Goal: Transaction & Acquisition: Book appointment/travel/reservation

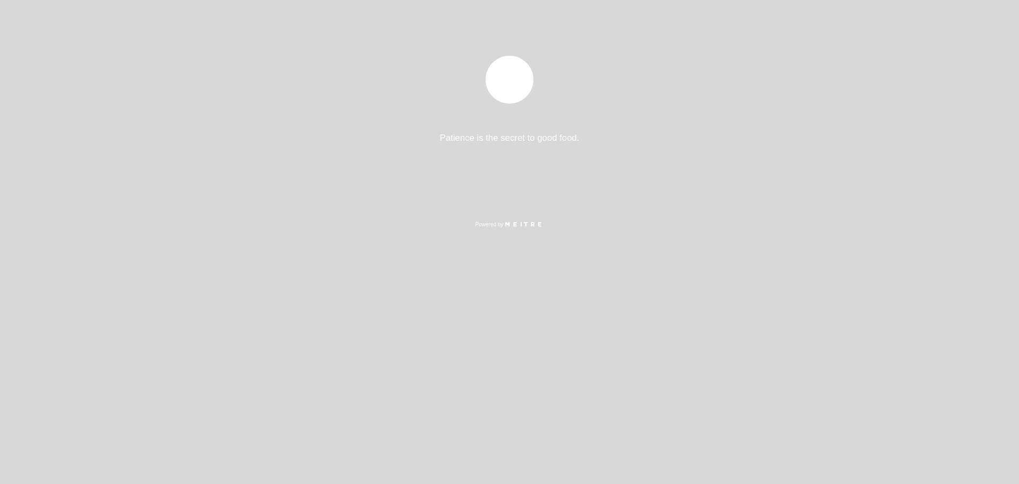
select select "pt"
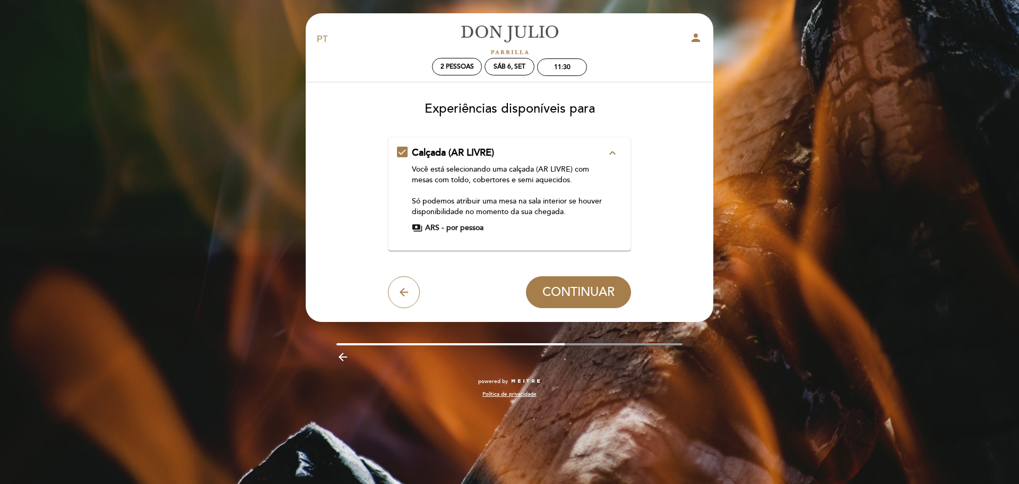
click at [614, 151] on icon "expand_less" at bounding box center [612, 153] width 13 height 13
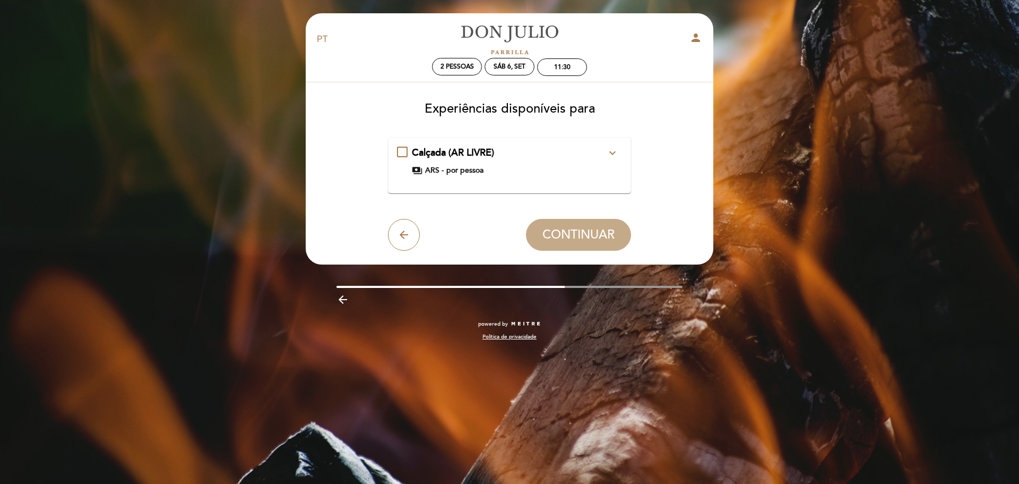
click at [614, 151] on icon "expand_more" at bounding box center [612, 153] width 13 height 13
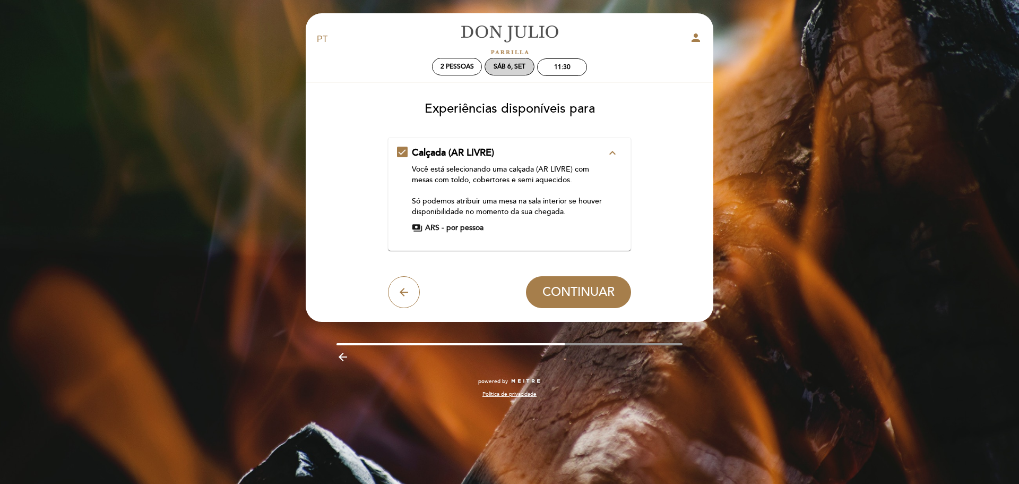
click at [517, 62] on div "Sáb 6, set" at bounding box center [510, 67] width 50 height 18
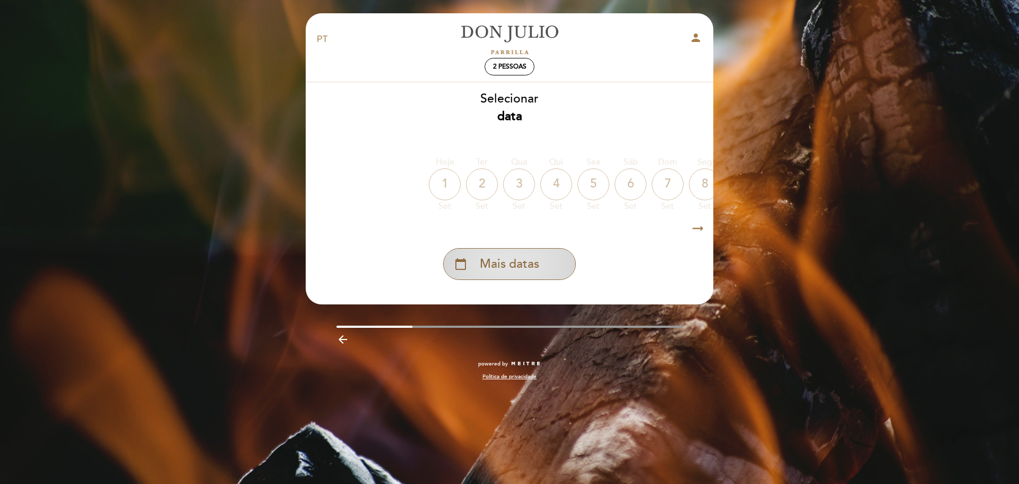
click at [515, 260] on span "Mais datas" at bounding box center [509, 264] width 59 height 18
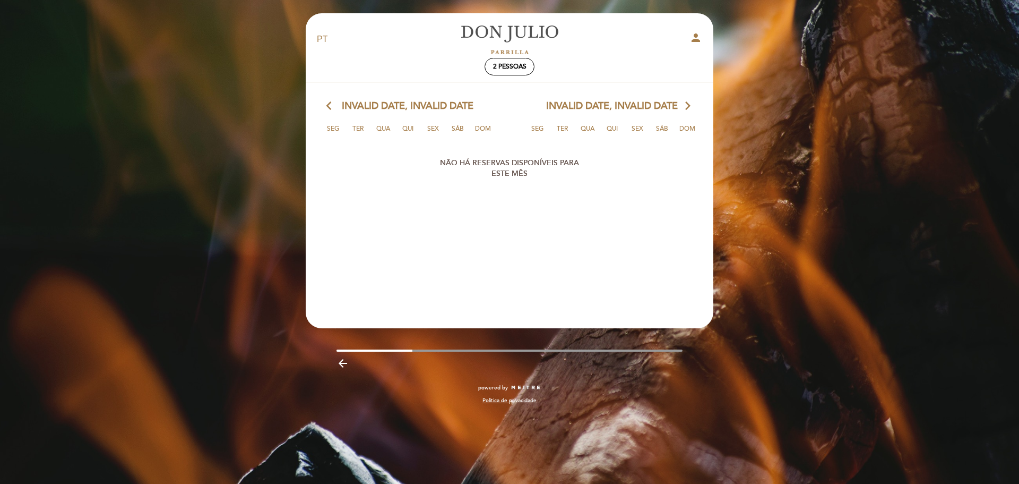
click at [328, 102] on icon "arrow_back_ios" at bounding box center [331, 106] width 10 height 14
click at [329, 108] on icon "arrow_back_ios" at bounding box center [331, 106] width 10 height 14
click at [504, 63] on span "2 pessoas" at bounding box center [509, 67] width 33 height 8
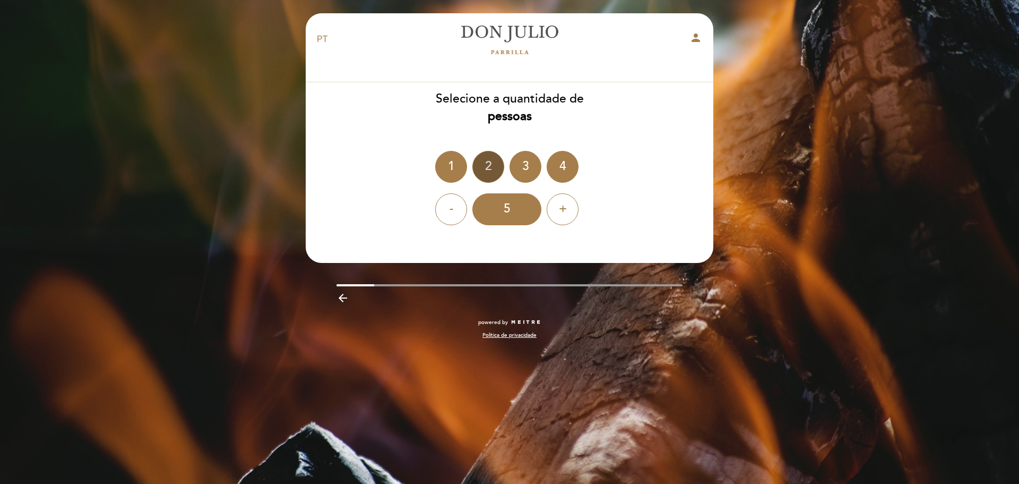
click at [490, 168] on div "2" at bounding box center [488, 167] width 32 height 32
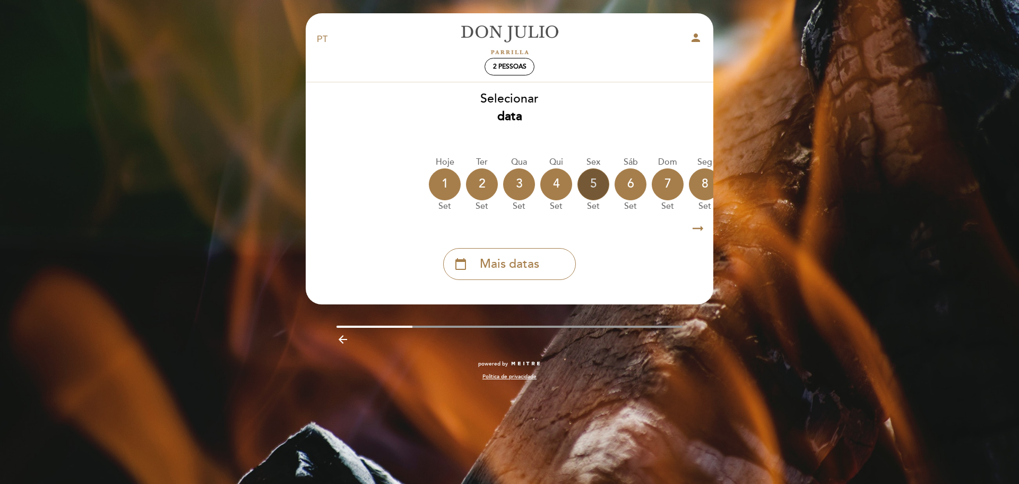
click at [594, 186] on div "5" at bounding box center [594, 184] width 32 height 32
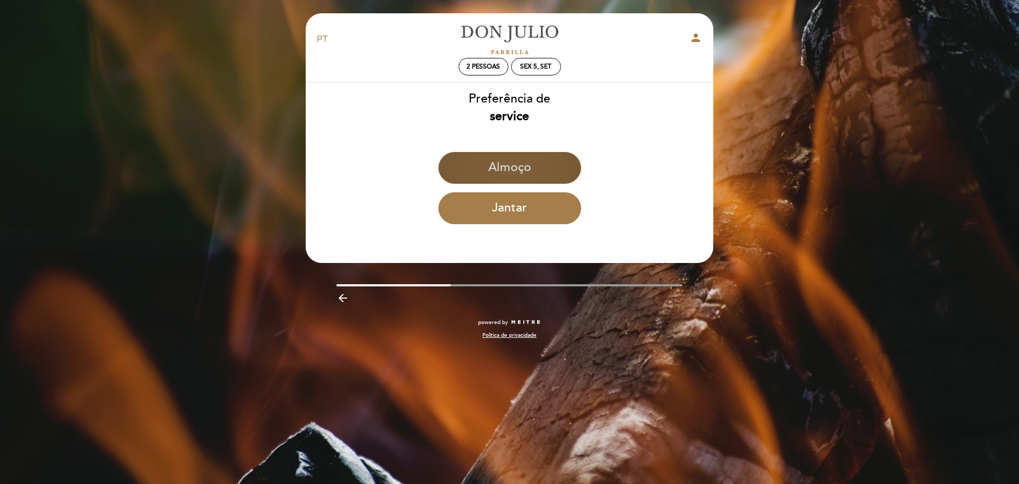
click at [556, 172] on button "Almoço" at bounding box center [510, 168] width 143 height 32
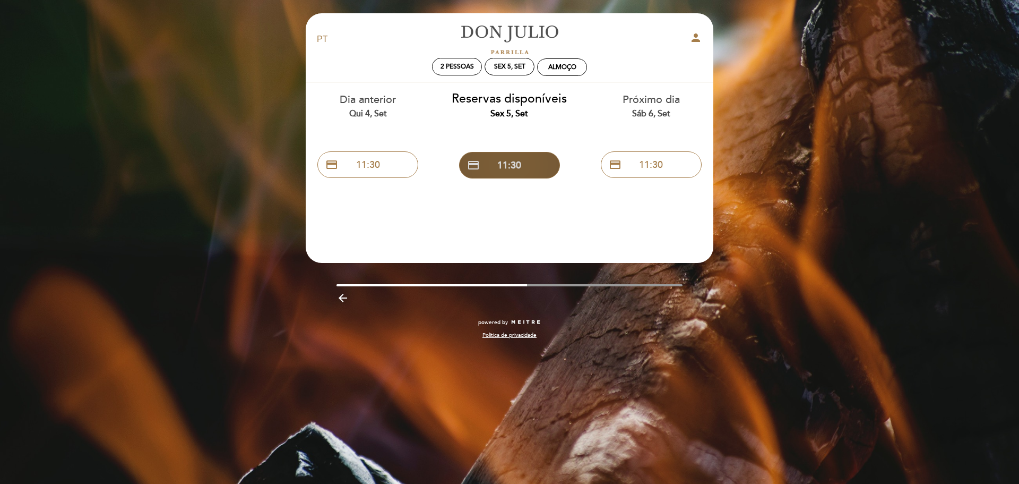
click at [529, 166] on button "credit_card 11:30" at bounding box center [509, 165] width 101 height 27
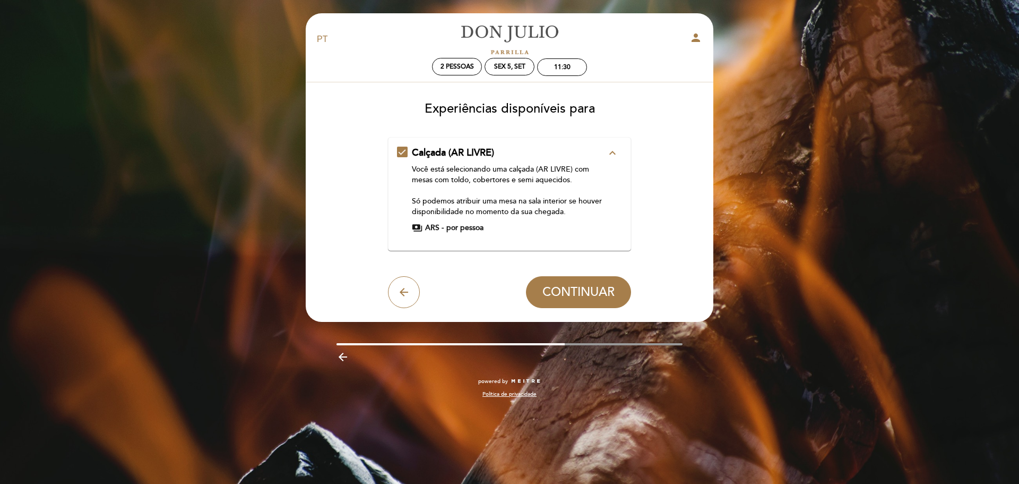
click at [604, 152] on button "expand_less" at bounding box center [612, 153] width 19 height 14
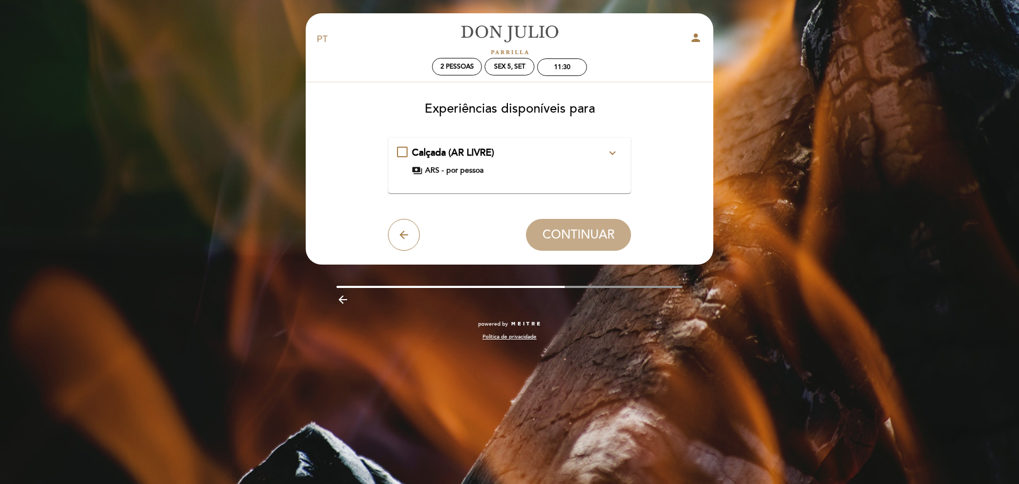
click at [613, 151] on icon "expand_more" at bounding box center [612, 153] width 13 height 13
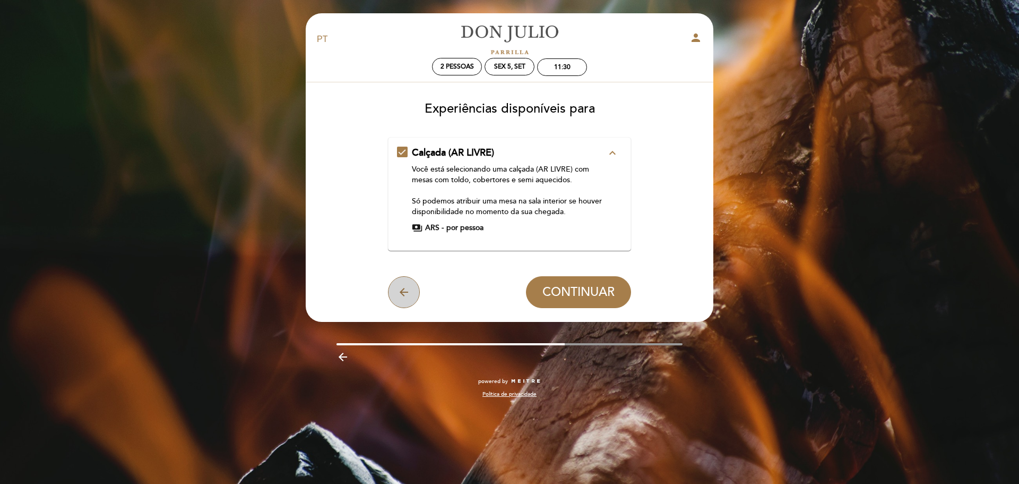
click at [407, 289] on icon "arrow_back" at bounding box center [404, 292] width 13 height 13
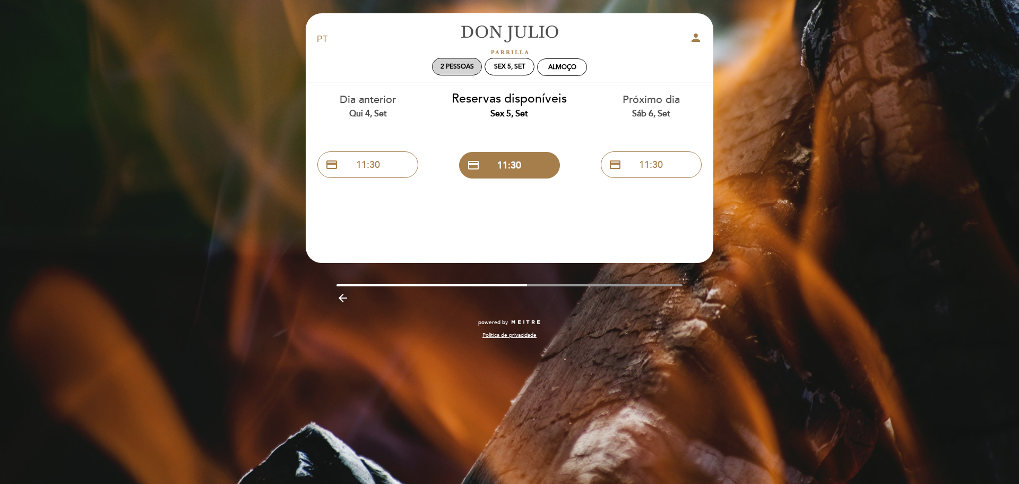
click at [453, 70] on span "2 pessoas" at bounding box center [457, 67] width 33 height 8
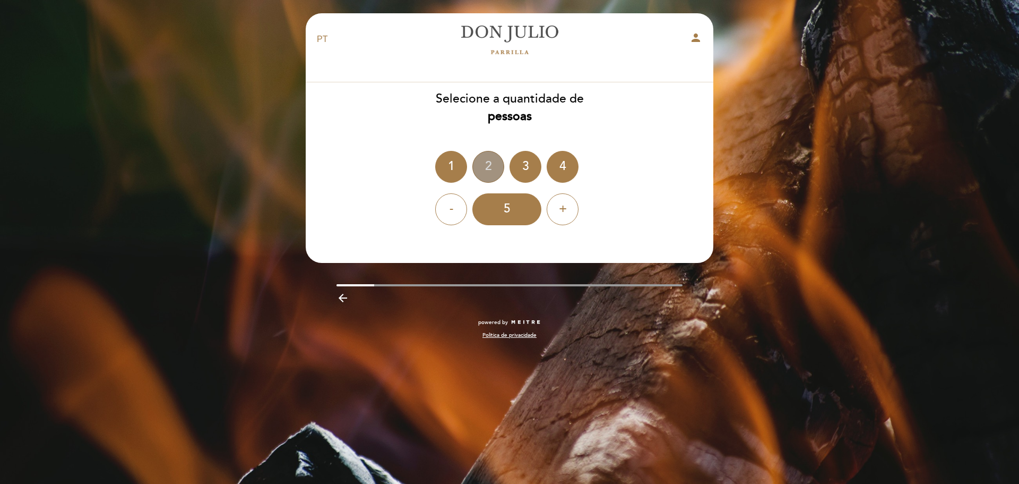
click at [491, 154] on div "2" at bounding box center [488, 167] width 32 height 32
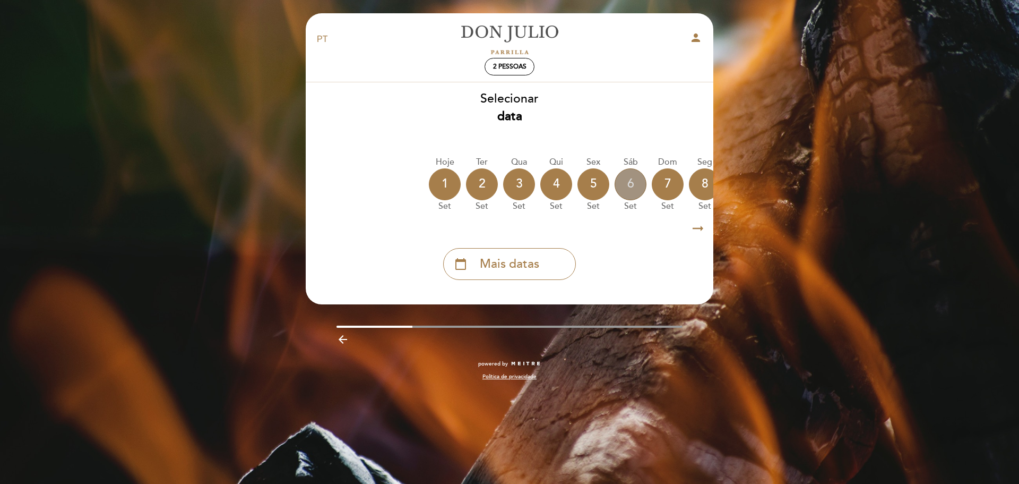
click at [639, 188] on div "6" at bounding box center [631, 184] width 32 height 32
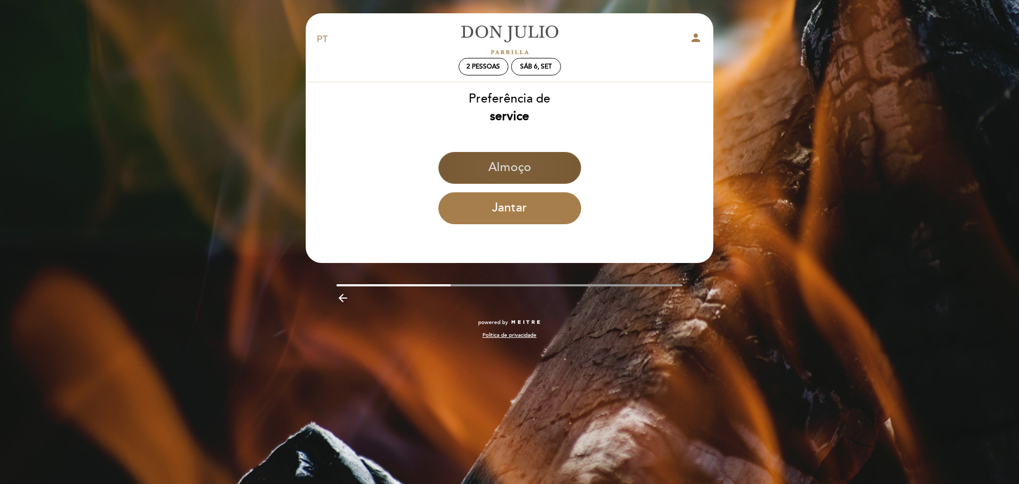
click at [560, 173] on button "Almoço" at bounding box center [510, 168] width 143 height 32
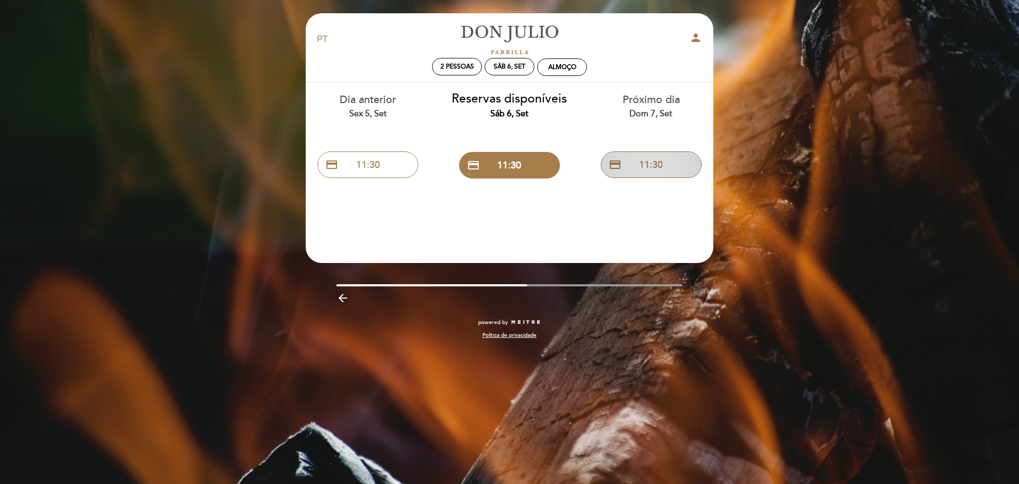
click at [627, 167] on button "credit_card 11:30" at bounding box center [651, 164] width 101 height 27
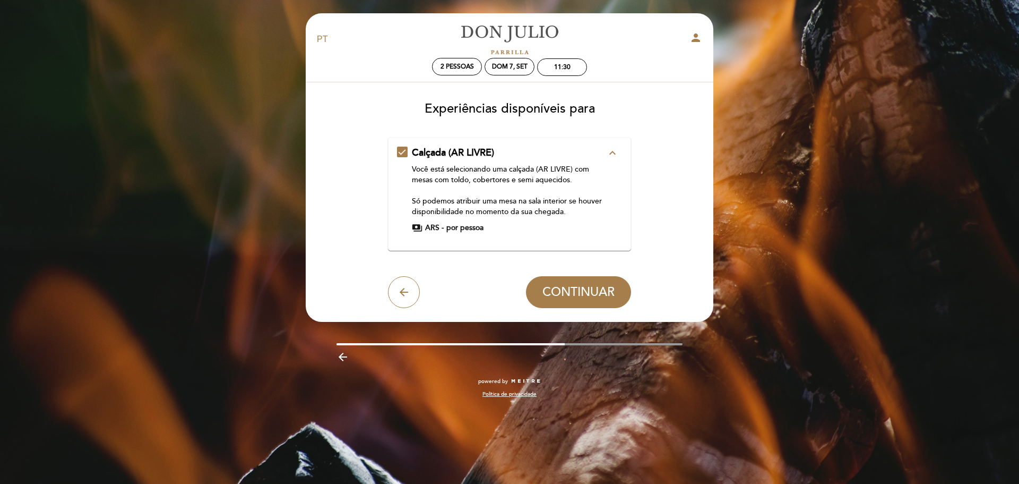
click at [618, 164] on div "Calçada (AR LIVRE) expand_less Você está selecionando uma calçada (AR LIVRE) co…" at bounding box center [510, 189] width 226 height 87
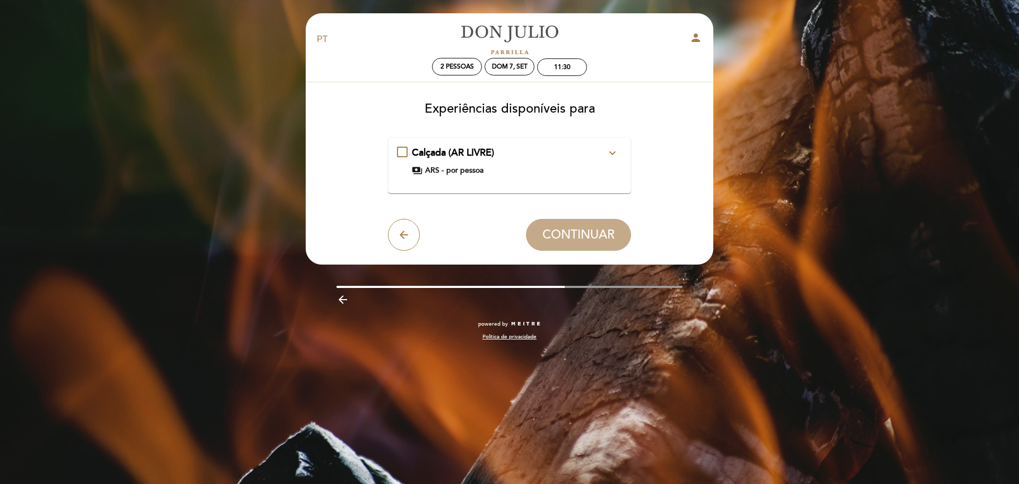
click at [618, 164] on div "Calçada (AR LIVRE) expand_more Você está selecionando uma calçada (AR LIVRE) co…" at bounding box center [510, 161] width 226 height 30
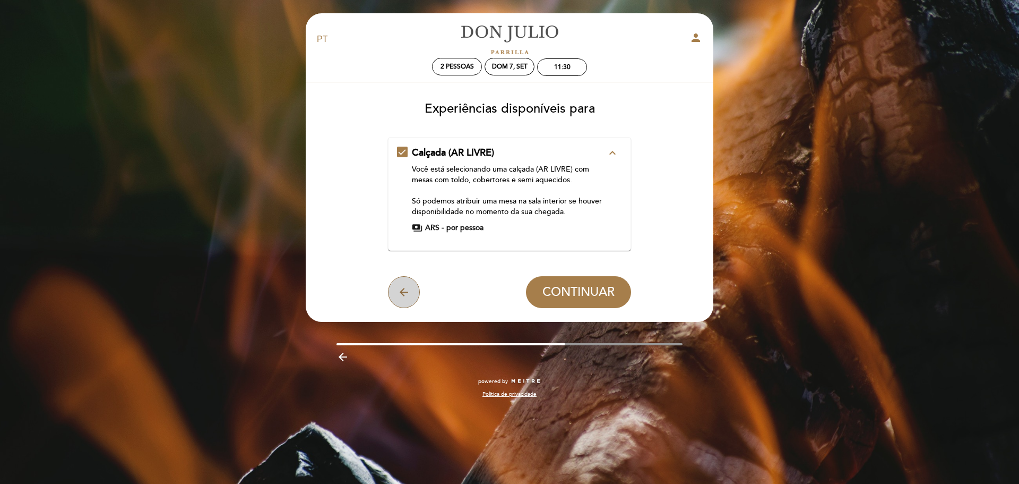
click at [403, 287] on icon "arrow_back" at bounding box center [404, 292] width 13 height 13
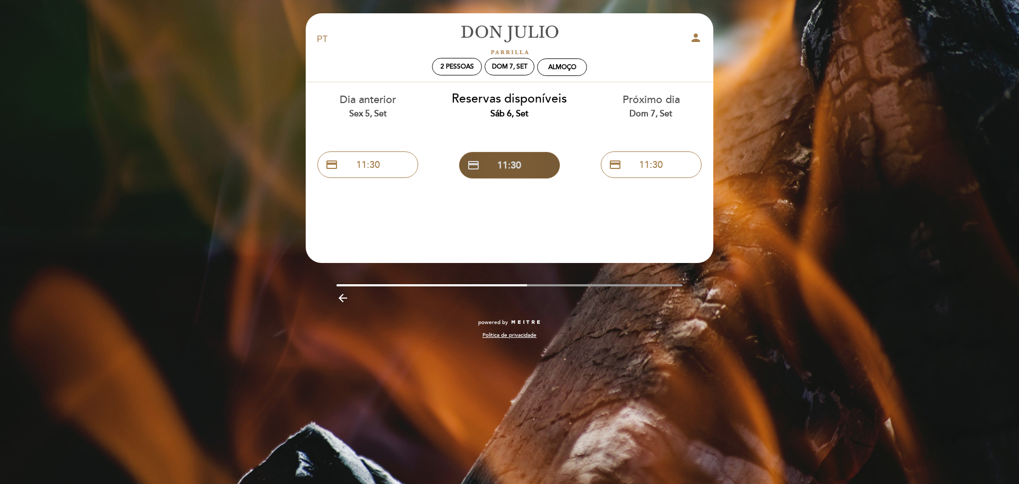
click at [521, 174] on button "credit_card 11:30" at bounding box center [509, 165] width 101 height 27
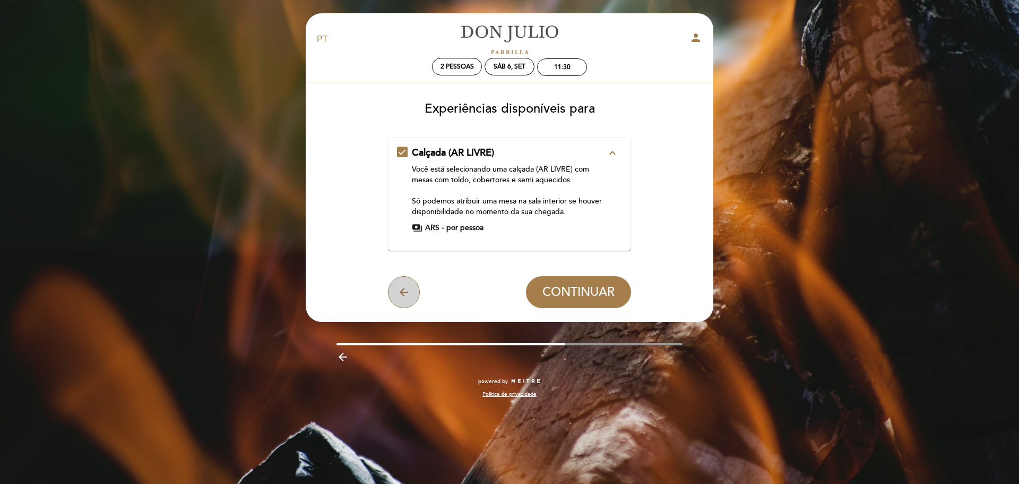
click at [408, 297] on icon "arrow_back" at bounding box center [404, 292] width 13 height 13
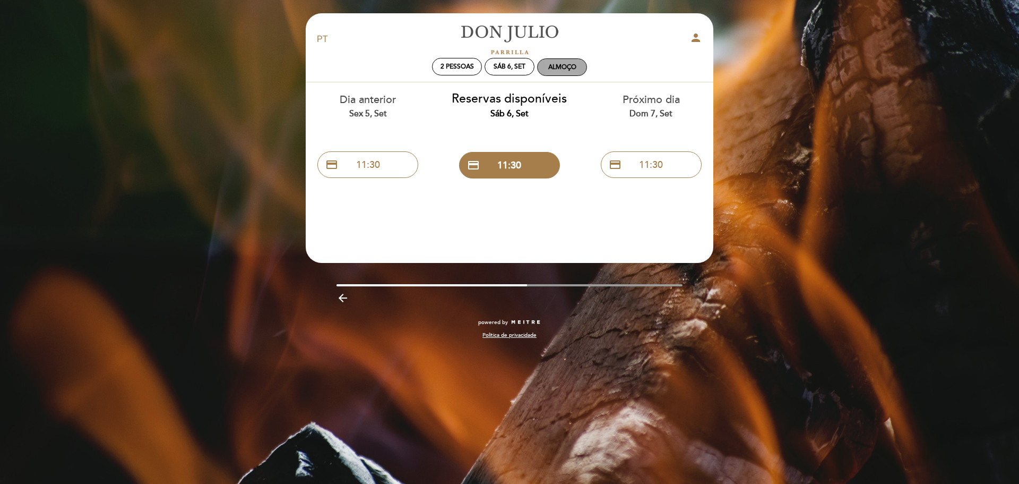
click at [557, 64] on div "Almoço" at bounding box center [562, 67] width 28 height 8
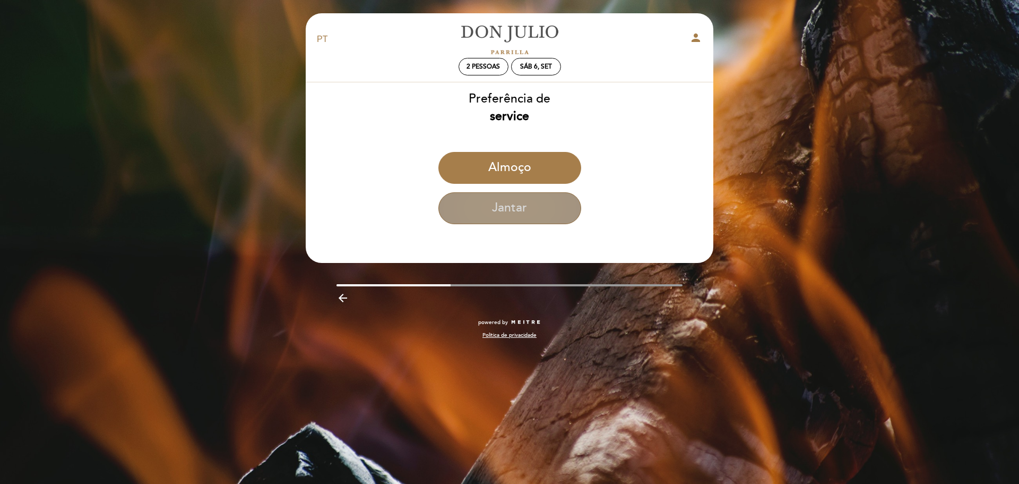
click at [530, 217] on button "Jantar" at bounding box center [510, 208] width 143 height 32
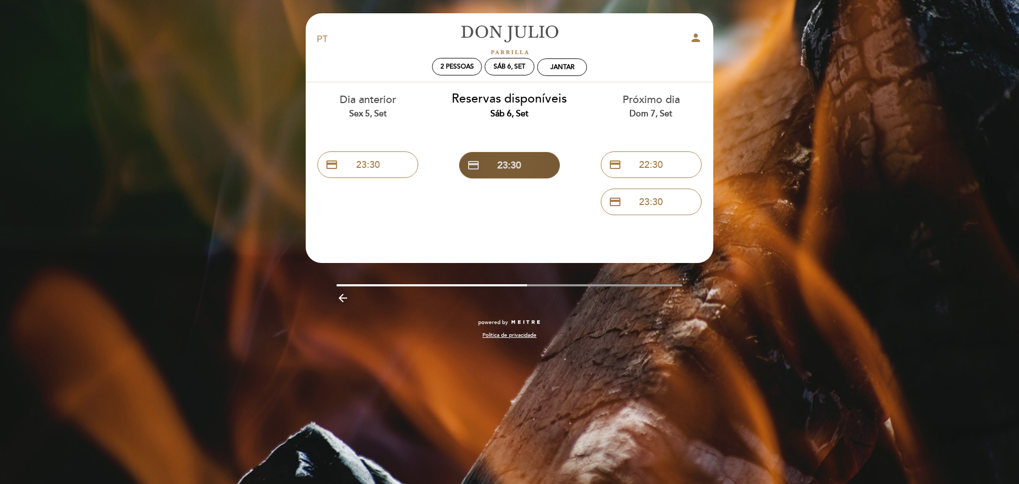
click at [524, 160] on button "credit_card 23:30" at bounding box center [509, 165] width 101 height 27
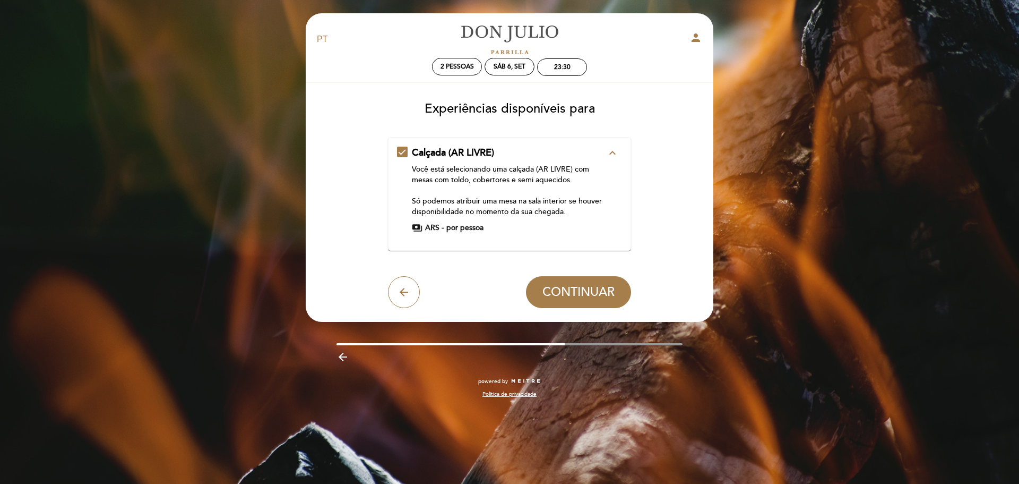
click at [611, 160] on div "Calçada (AR LIVRE) expand_less Você está selecionando uma calçada (AR LIVRE) co…" at bounding box center [510, 189] width 226 height 87
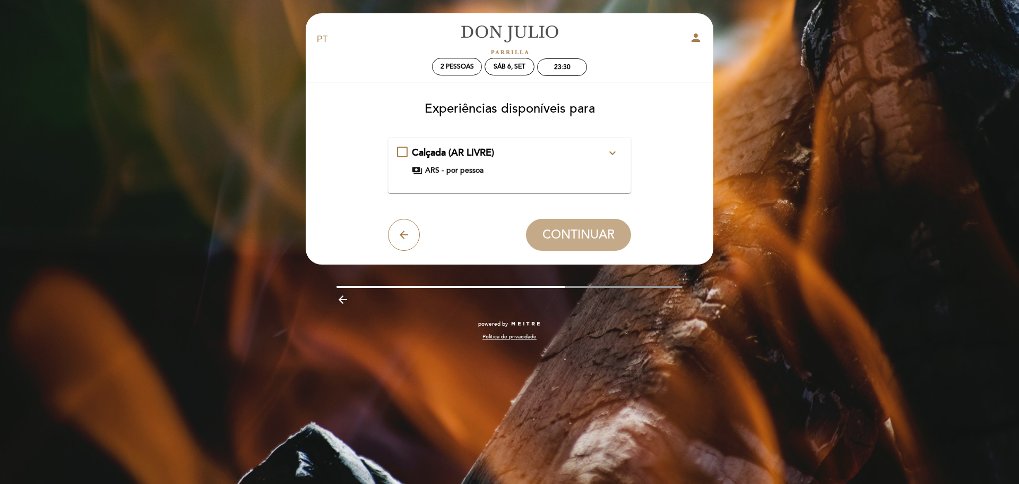
click at [610, 155] on icon "expand_more" at bounding box center [612, 153] width 13 height 13
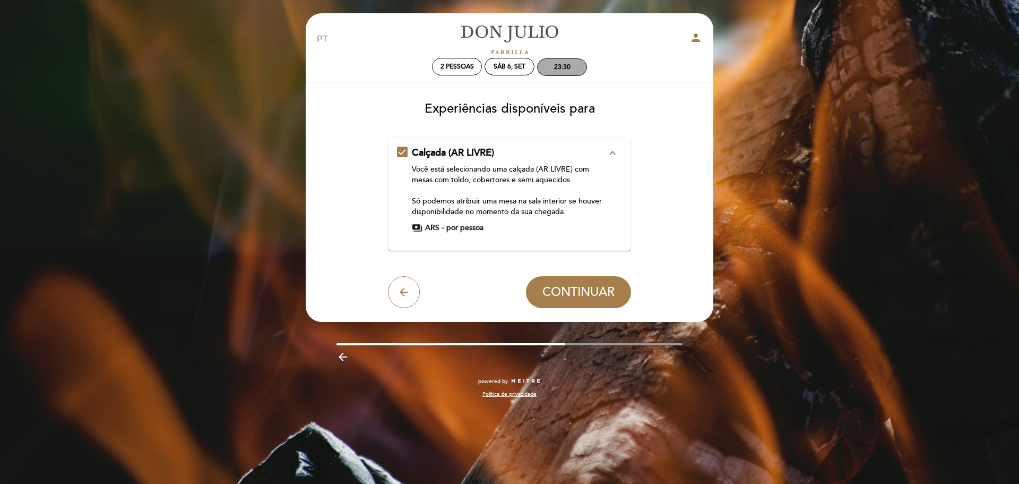
click at [553, 73] on div "23:30" at bounding box center [562, 67] width 49 height 16
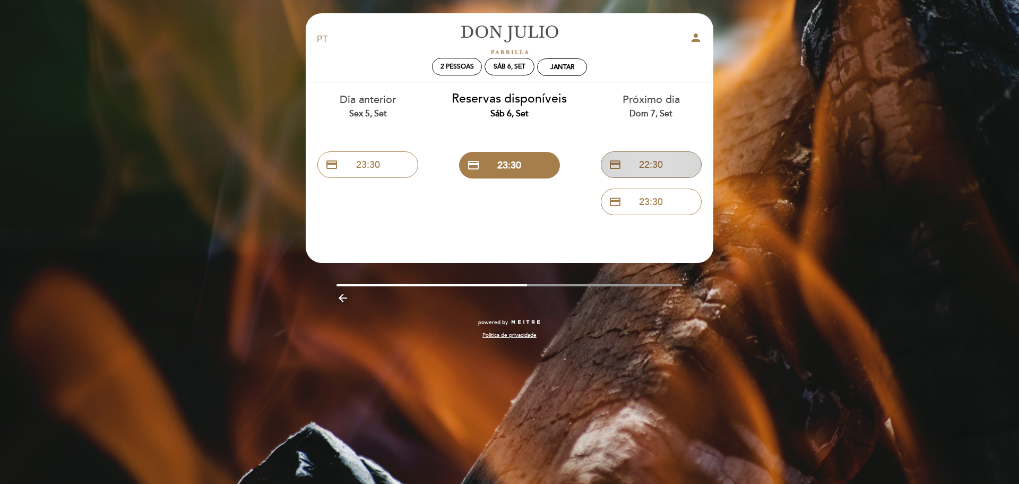
click at [637, 162] on button "credit_card 22:30" at bounding box center [651, 164] width 101 height 27
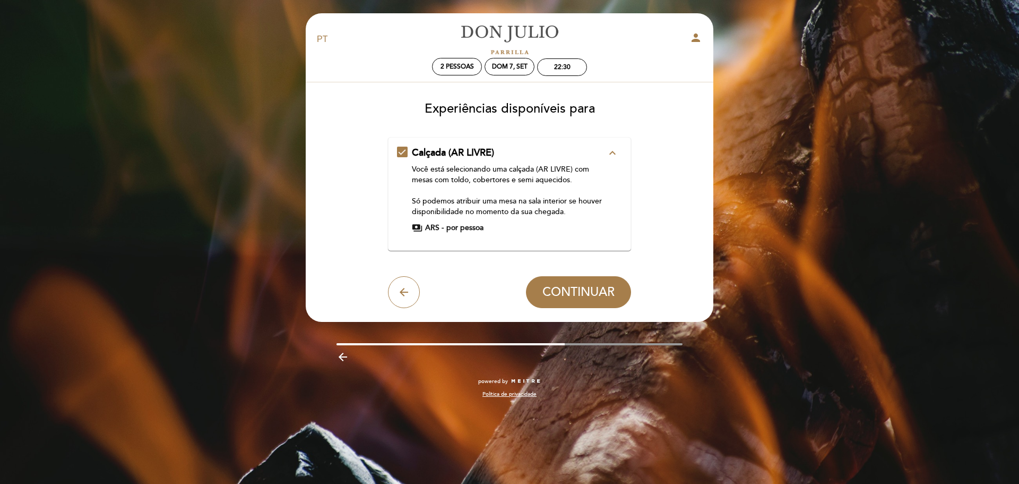
click at [622, 148] on button "expand_less" at bounding box center [612, 153] width 19 height 14
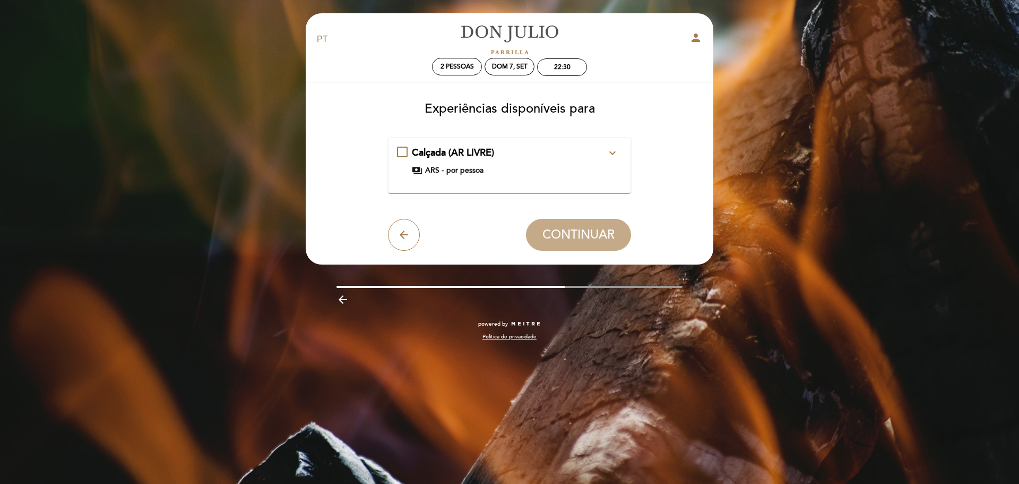
click at [608, 148] on icon "expand_more" at bounding box center [612, 153] width 13 height 13
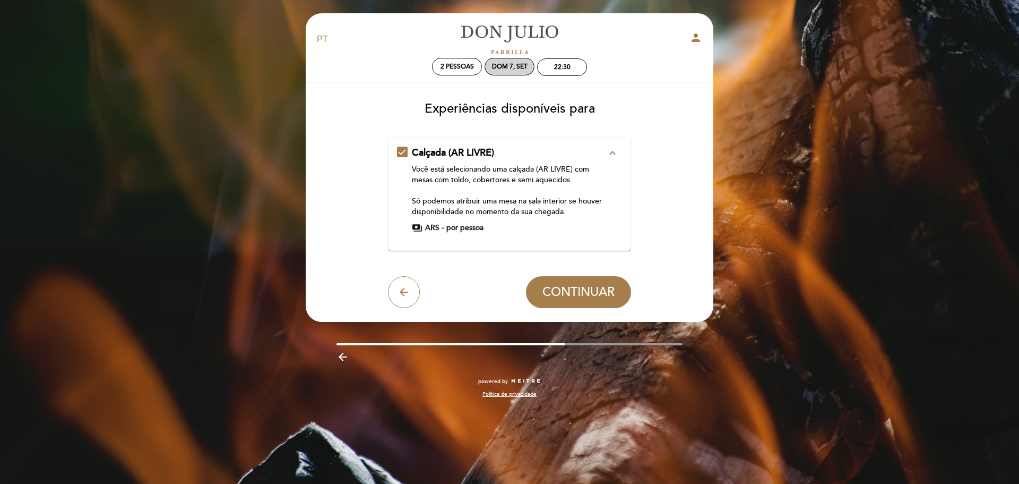
click at [512, 64] on div "Dom 7, set" at bounding box center [510, 67] width 36 height 8
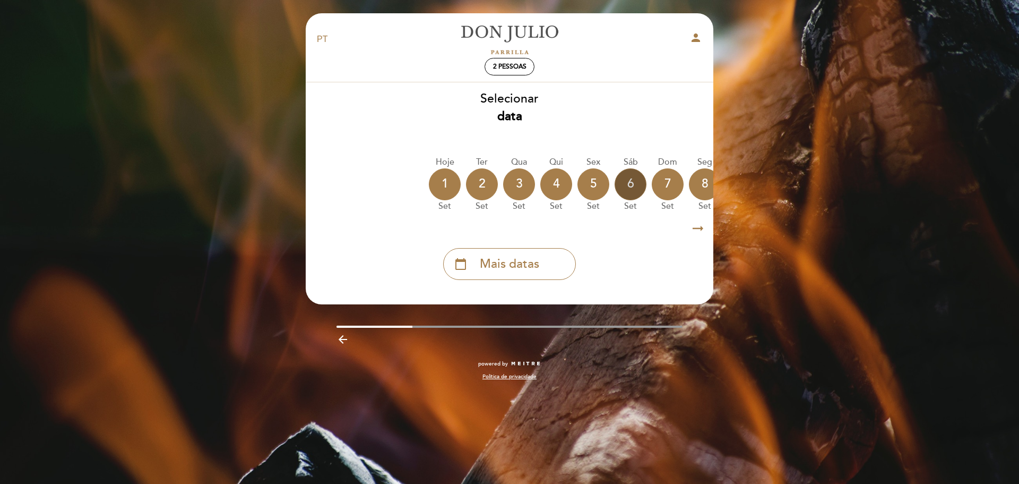
click at [638, 187] on div "6" at bounding box center [631, 184] width 32 height 32
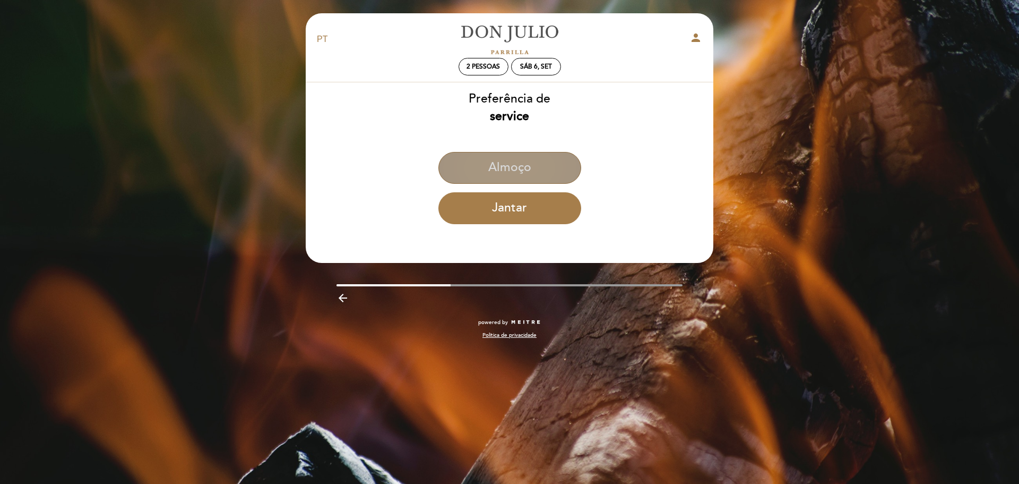
click at [547, 168] on button "Almoço" at bounding box center [510, 168] width 143 height 32
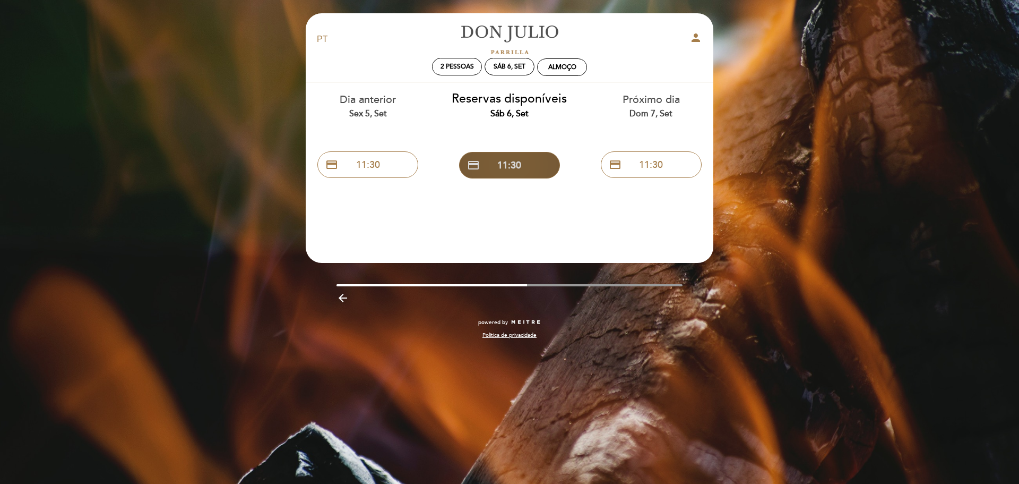
click at [540, 158] on button "credit_card 11:30" at bounding box center [509, 165] width 101 height 27
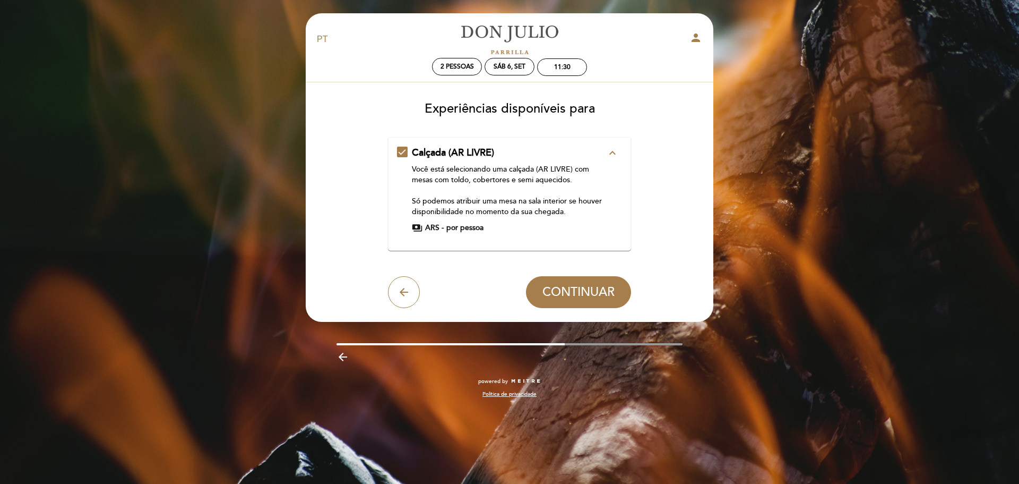
click at [419, 282] on div "arrow_back CONTINUAR" at bounding box center [510, 292] width 244 height 32
click at [405, 296] on icon "arrow_back" at bounding box center [404, 292] width 13 height 13
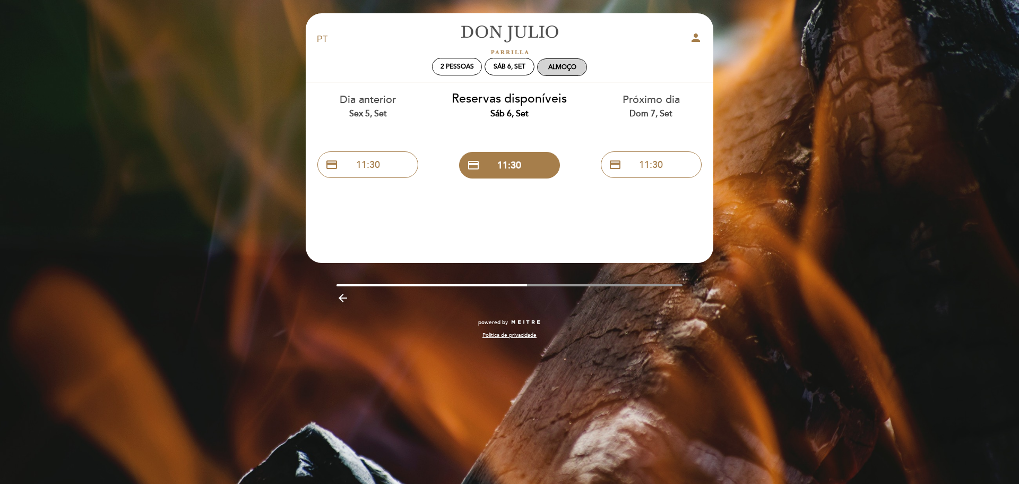
click at [558, 60] on div "Almoço" at bounding box center [562, 67] width 49 height 16
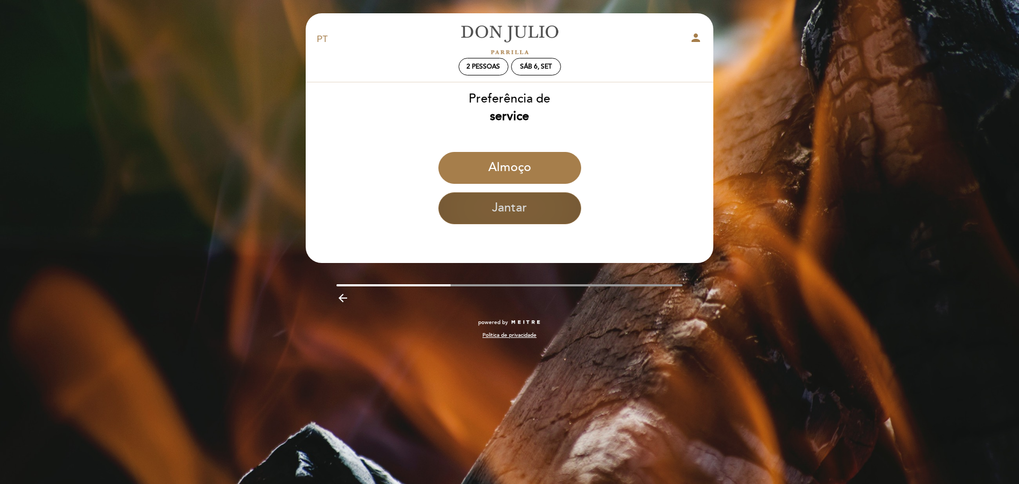
click at [517, 216] on button "Jantar" at bounding box center [510, 208] width 143 height 32
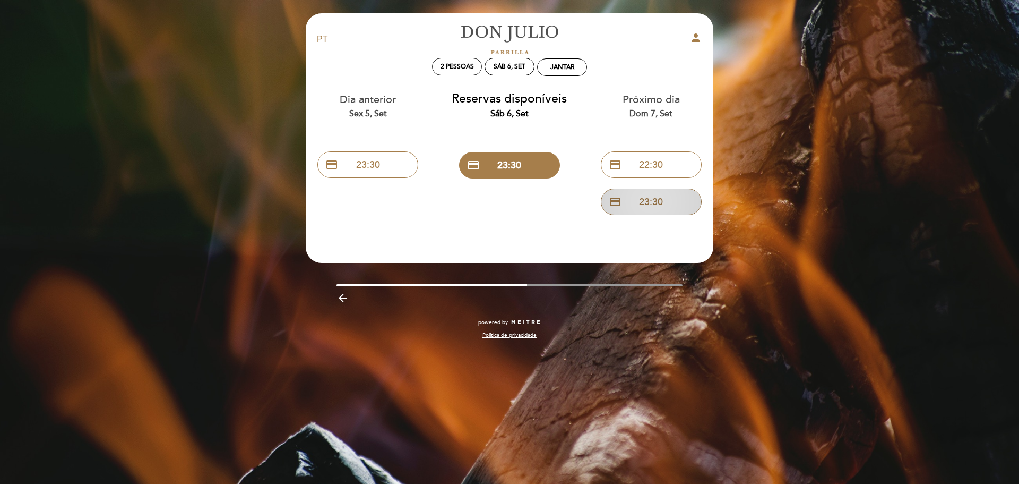
click at [656, 204] on button "credit_card 23:30" at bounding box center [651, 201] width 101 height 27
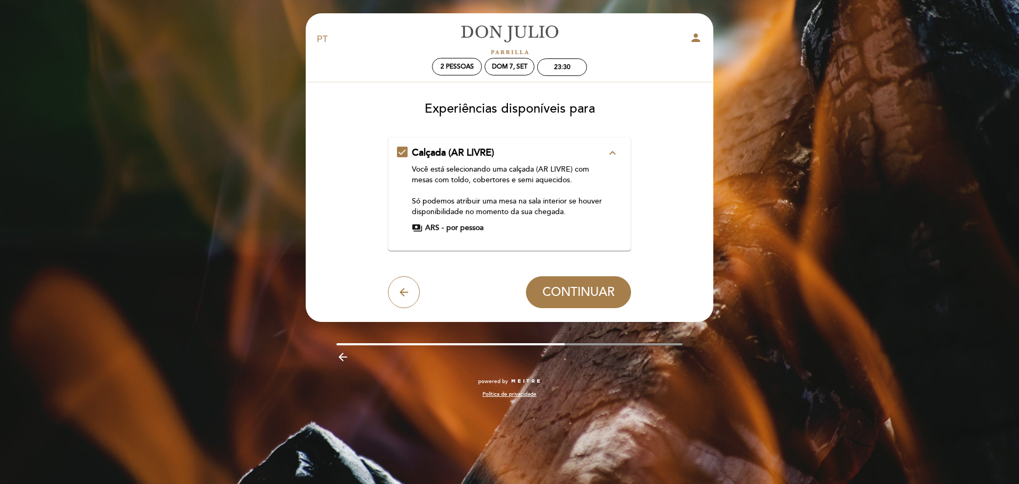
click at [597, 197] on div "Você está selecionando uma calçada (AR LIVRE) com mesas com toldo, cobertores e…" at bounding box center [509, 190] width 195 height 53
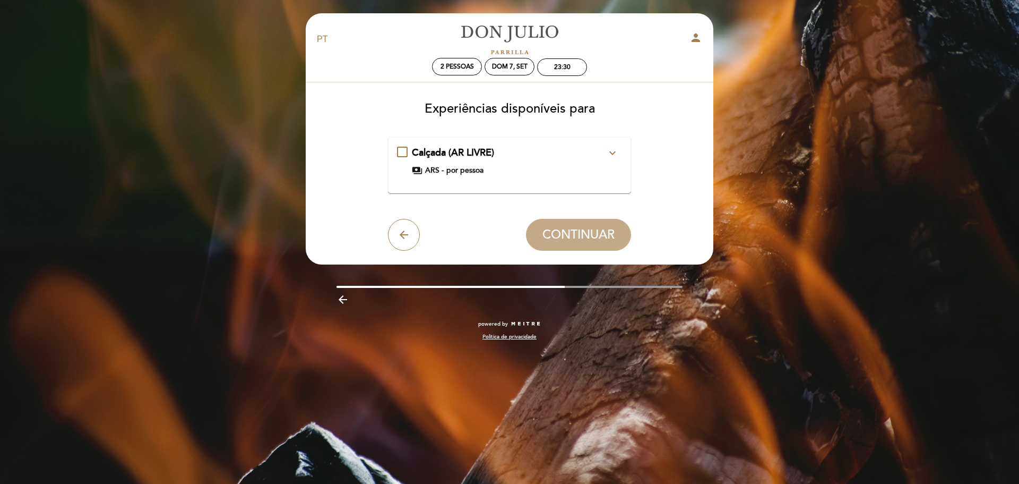
click at [600, 168] on div "payments ARS - por pessoa" at bounding box center [509, 170] width 195 height 11
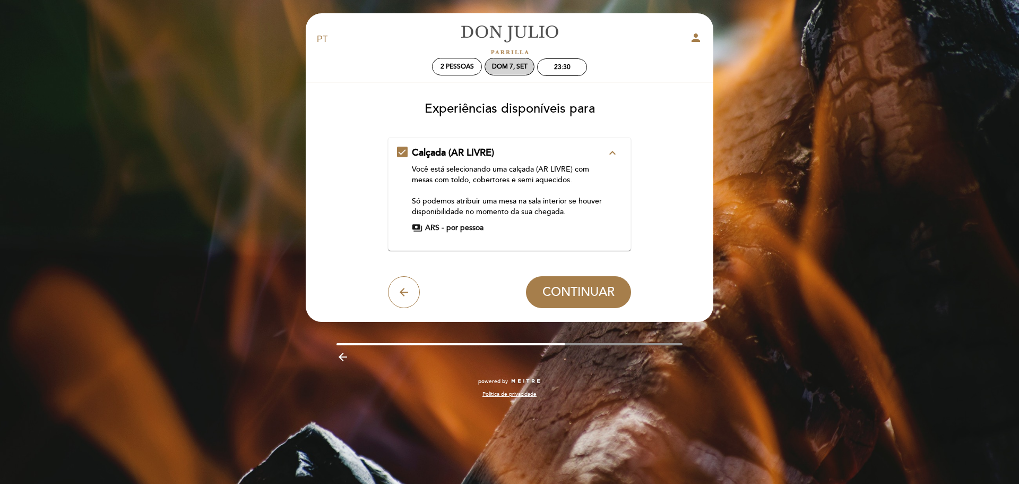
click at [510, 66] on div "Dom 7, set" at bounding box center [510, 67] width 36 height 8
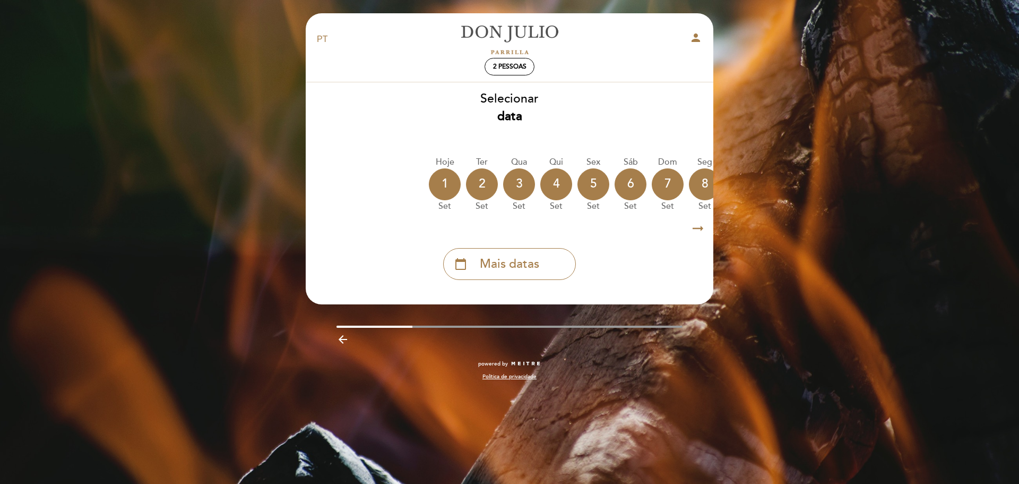
click at [699, 231] on icon "arrow_right_alt" at bounding box center [698, 228] width 16 height 23
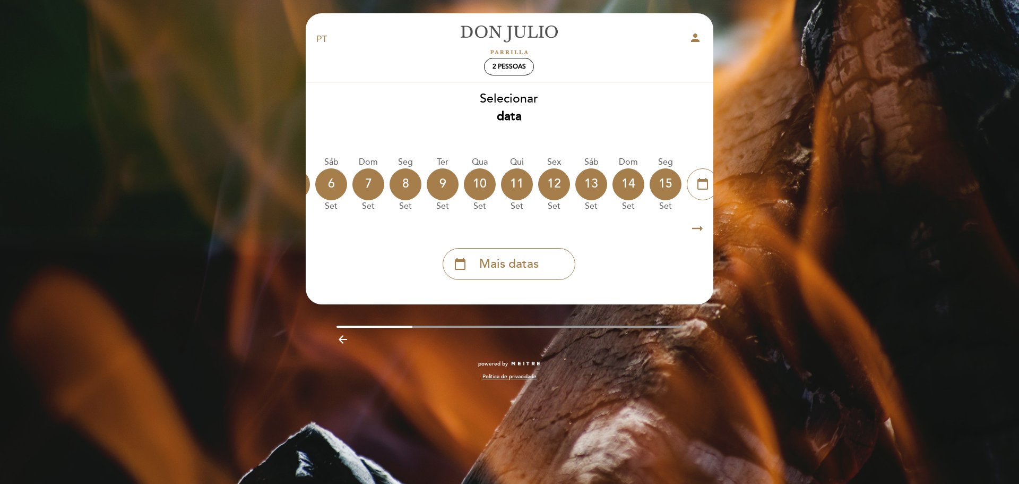
scroll to position [0, 310]
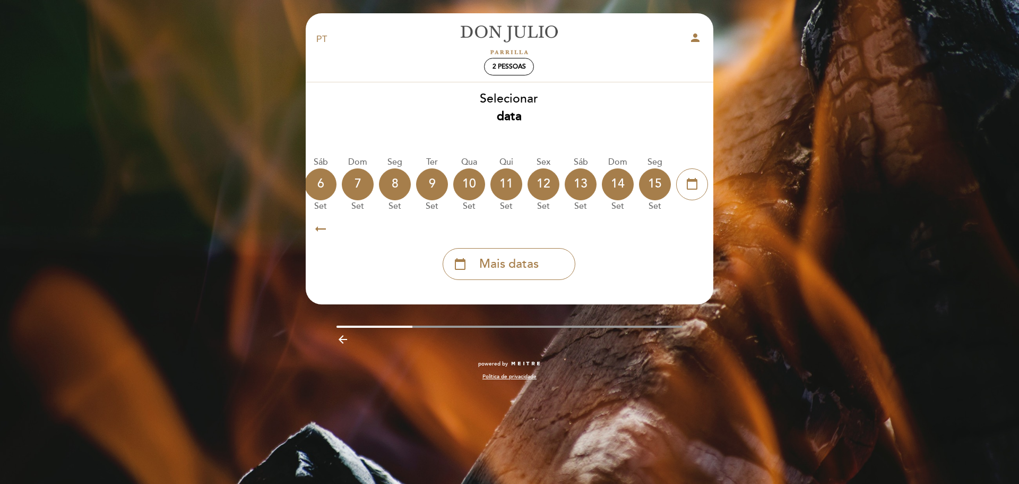
click at [319, 228] on icon "arrow_right_alt" at bounding box center [321, 228] width 16 height 23
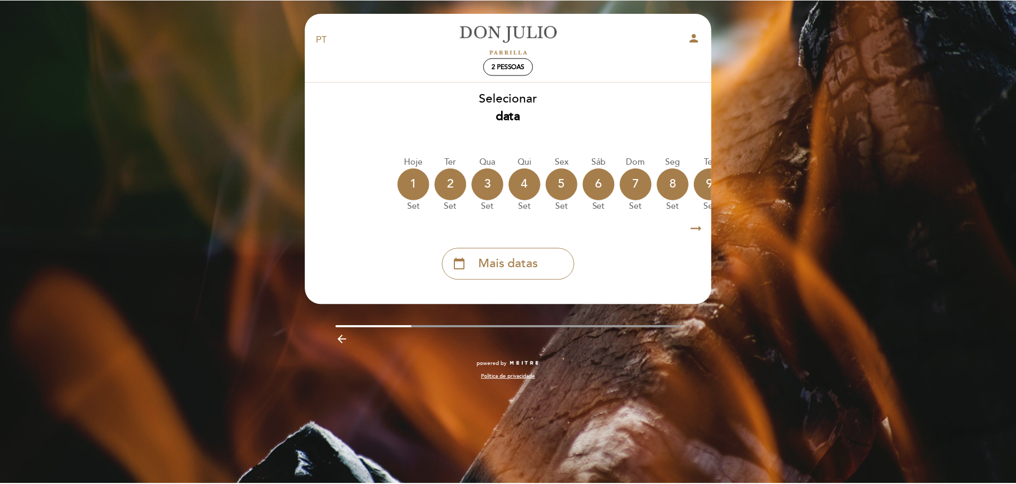
scroll to position [0, 3]
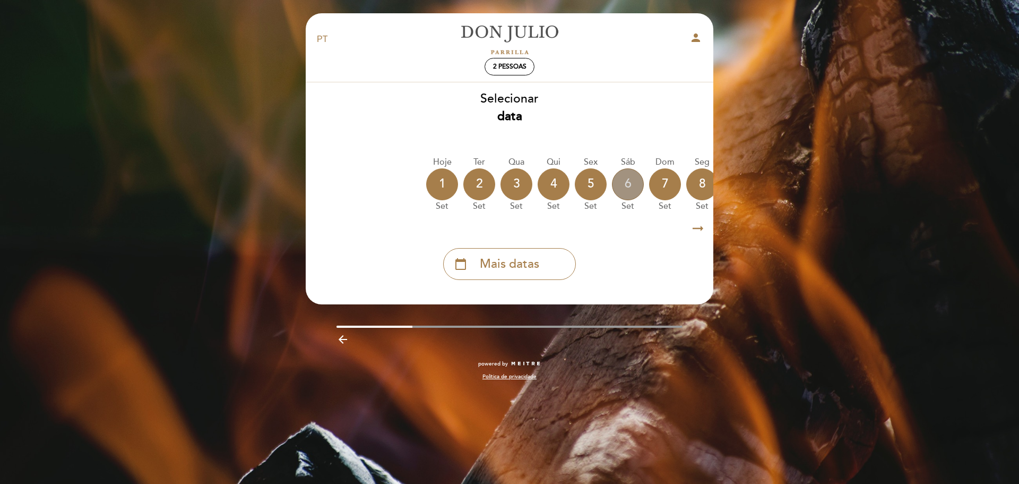
click at [631, 187] on div "6" at bounding box center [628, 184] width 32 height 32
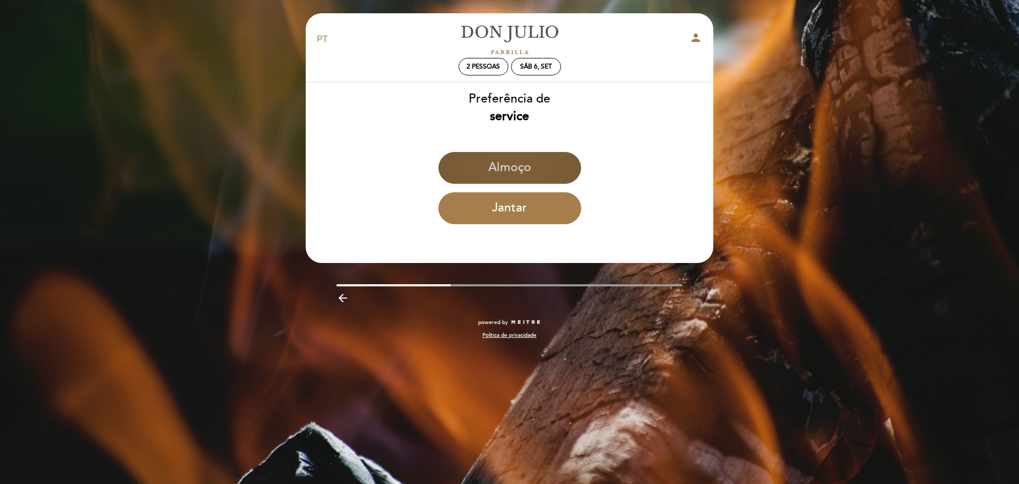
click at [522, 176] on button "Almoço" at bounding box center [510, 168] width 143 height 32
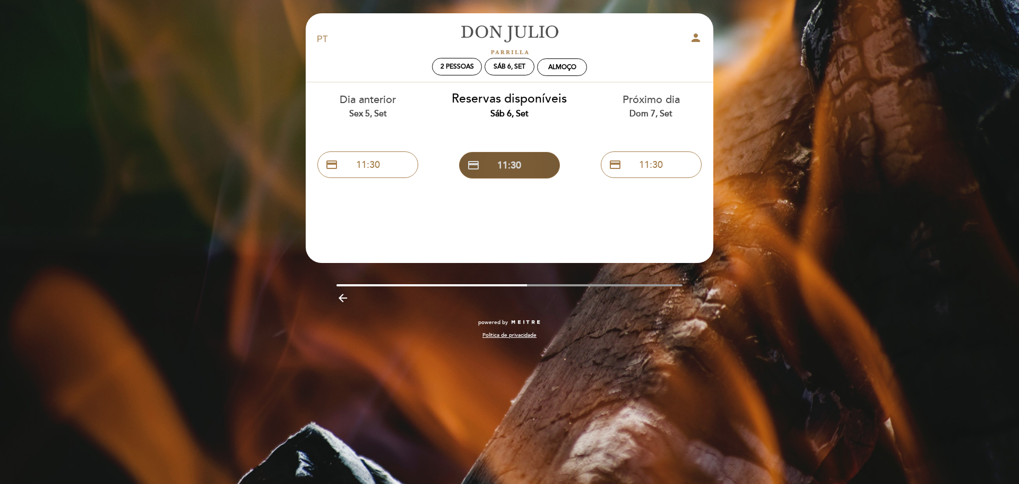
click at [523, 169] on button "credit_card 11:30" at bounding box center [509, 165] width 101 height 27
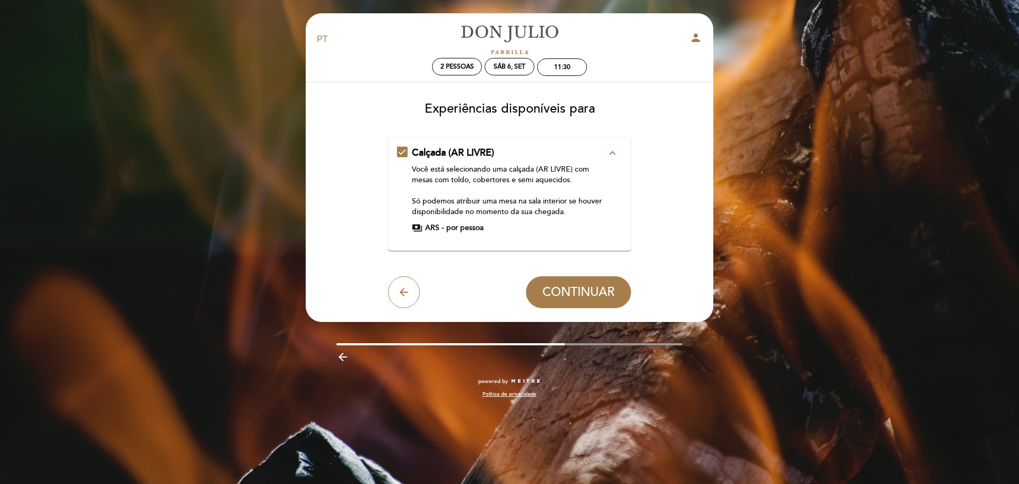
drag, startPoint x: 581, startPoint y: 289, endPoint x: 582, endPoint y: 281, distance: 8.0
click at [582, 288] on span "CONTINUAR" at bounding box center [579, 292] width 72 height 15
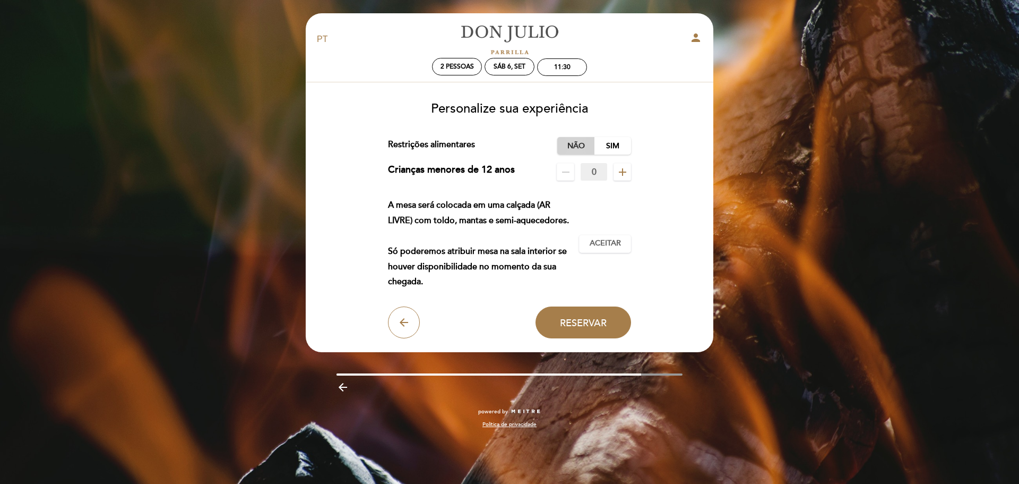
click at [579, 146] on label "Não" at bounding box center [575, 146] width 37 height 18
click at [613, 244] on span "Aceitar" at bounding box center [605, 243] width 31 height 11
click at [599, 322] on span "Reservar" at bounding box center [583, 322] width 47 height 12
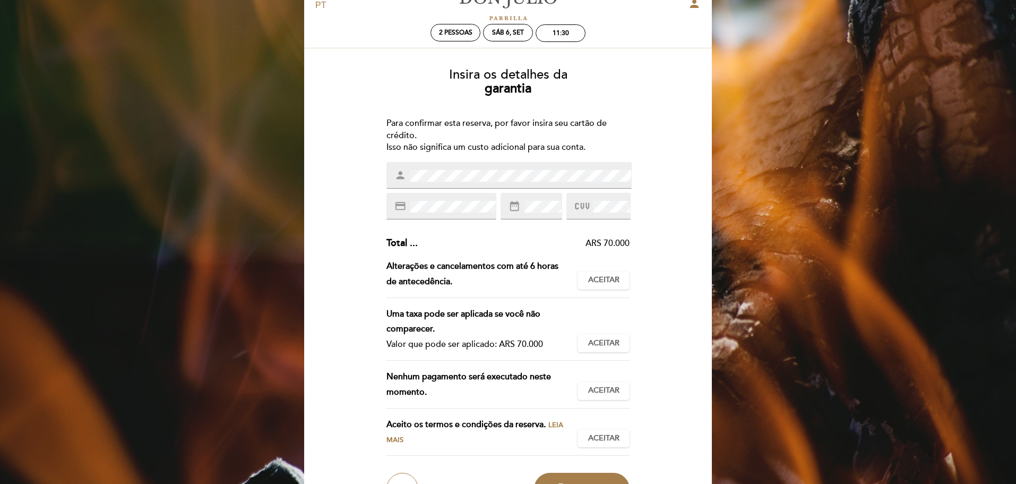
scroll to position [53, 0]
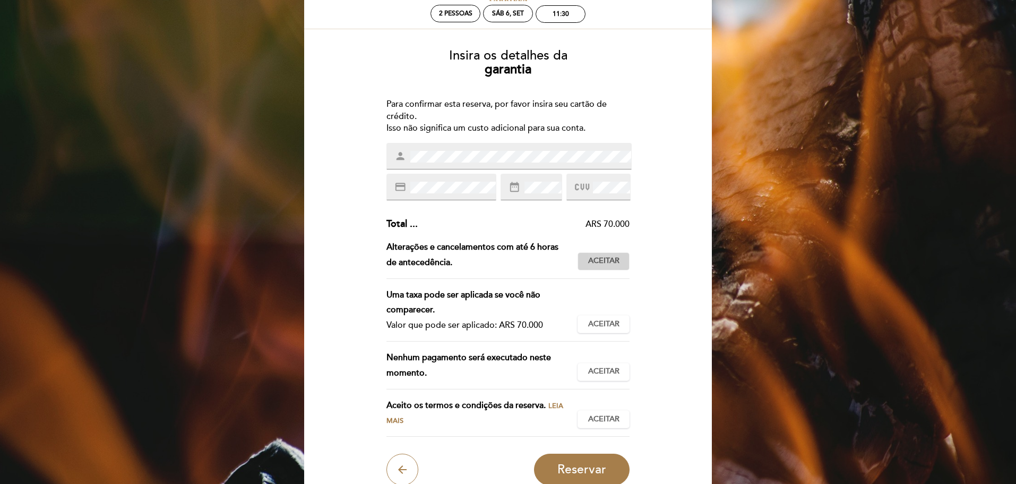
click at [615, 262] on span "Aceitar" at bounding box center [603, 260] width 31 height 11
click at [606, 323] on span "Aceitar" at bounding box center [603, 324] width 31 height 11
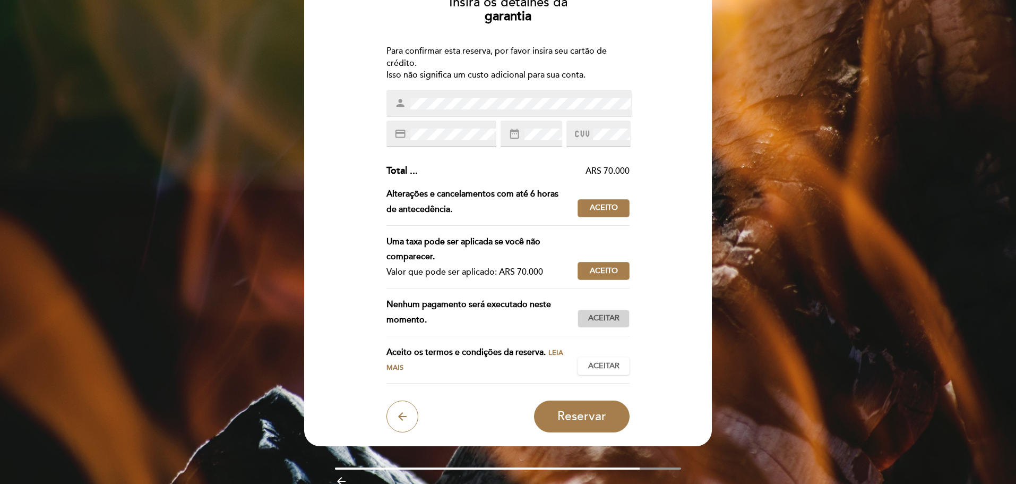
click at [609, 320] on span "Aceitar" at bounding box center [603, 318] width 31 height 11
click at [600, 360] on span "Aceitar" at bounding box center [603, 365] width 31 height 11
click at [603, 413] on span "Reservar" at bounding box center [581, 416] width 49 height 15
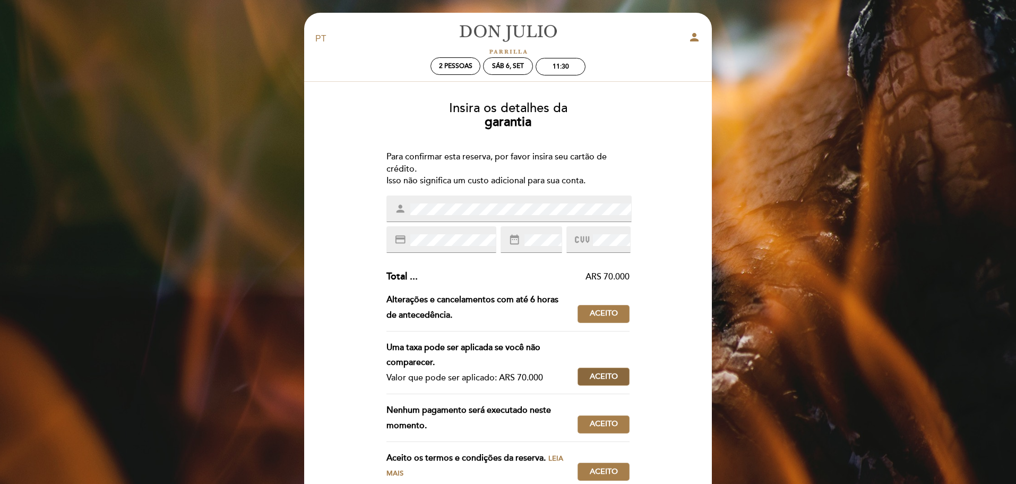
scroll to position [0, 0]
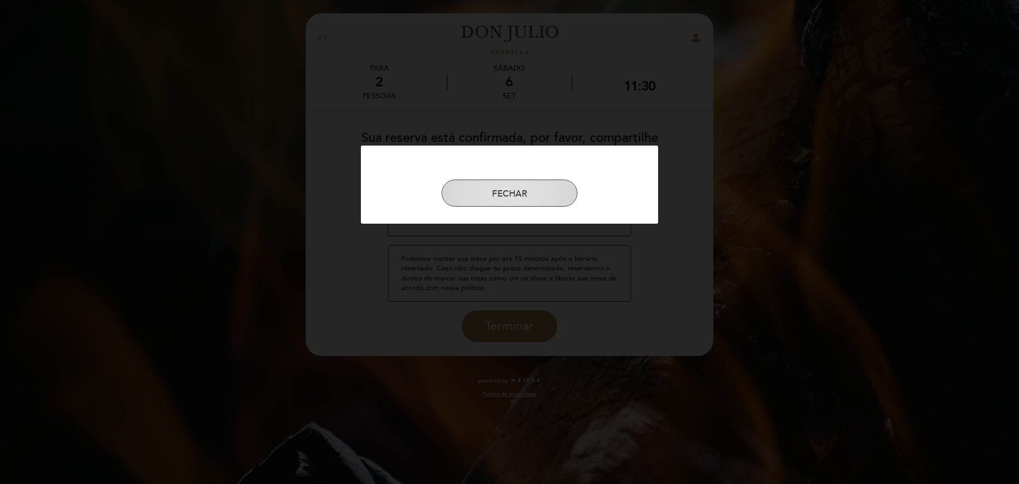
click at [518, 196] on button "FECHAR" at bounding box center [510, 193] width 136 height 28
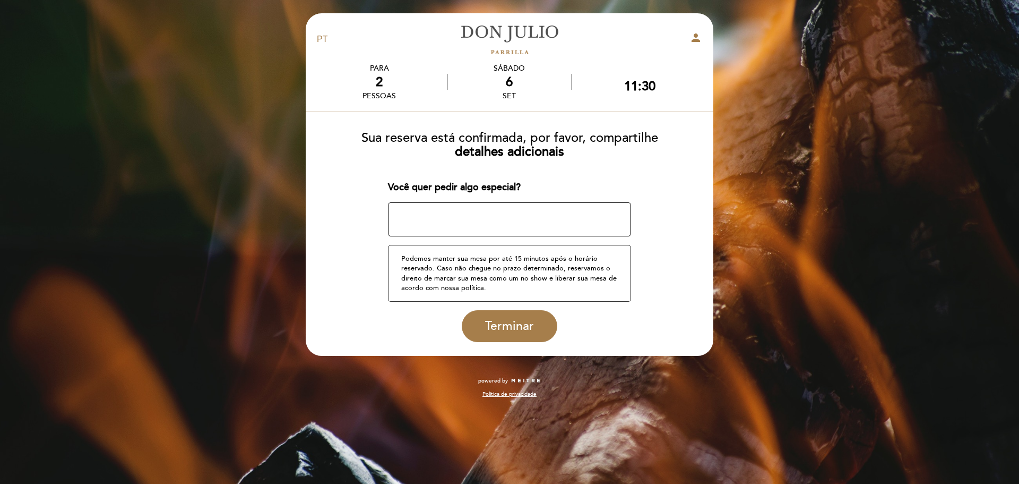
click at [571, 219] on textarea at bounding box center [510, 219] width 244 height 34
click at [503, 322] on span "Terminar" at bounding box center [509, 326] width 49 height 15
